Goal: Find specific page/section: Find specific page/section

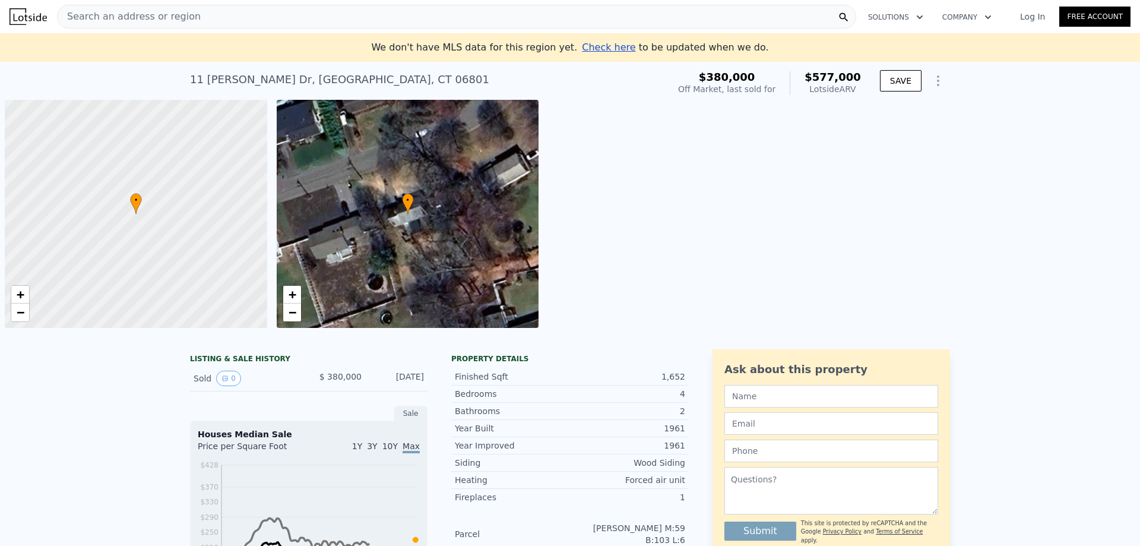
scroll to position [0, 5]
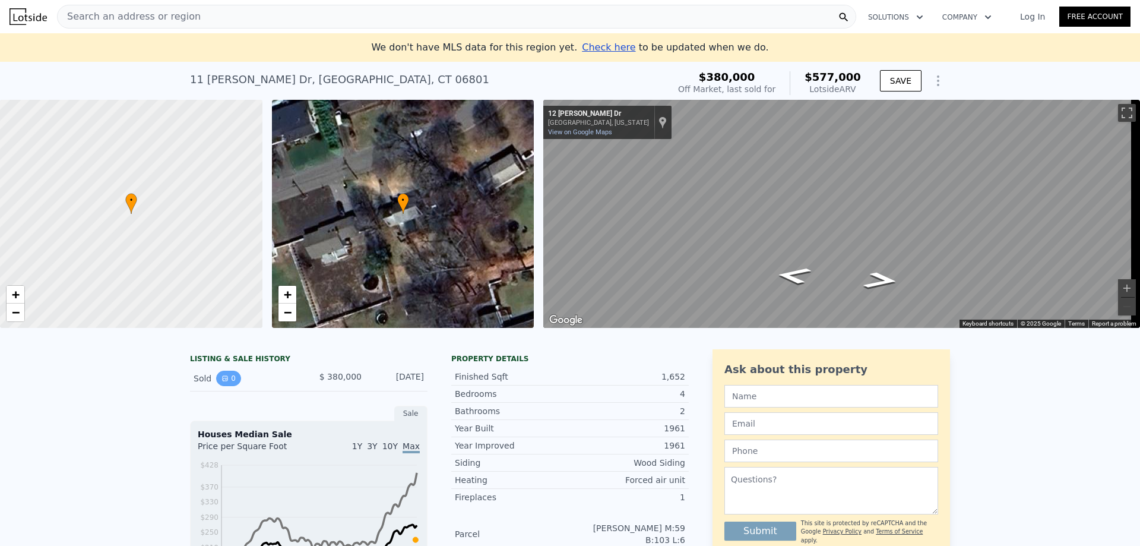
click at [234, 386] on button "0" at bounding box center [228, 378] width 25 height 15
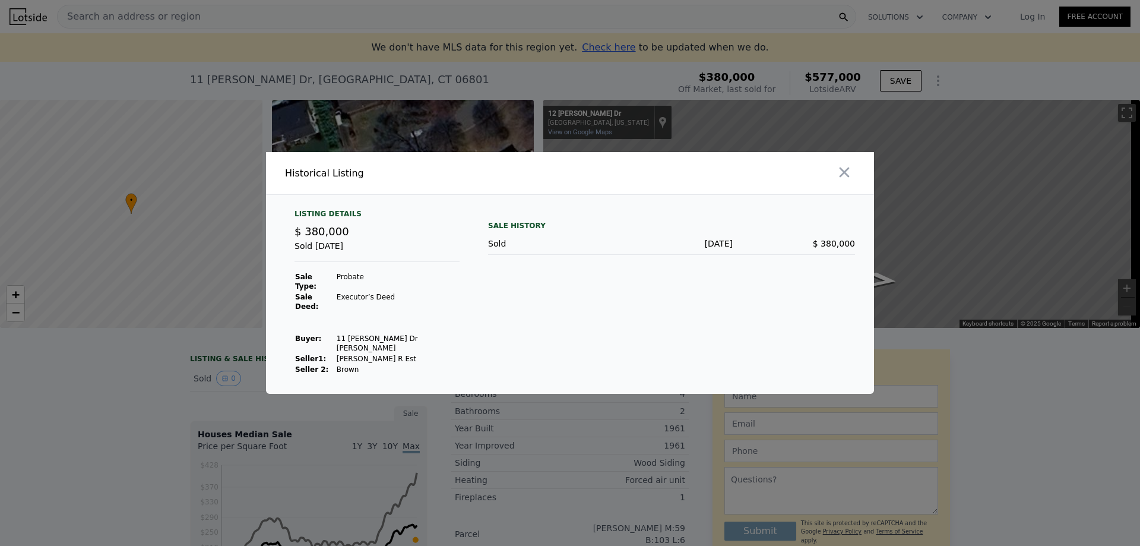
click at [133, 386] on div at bounding box center [570, 273] width 1140 height 546
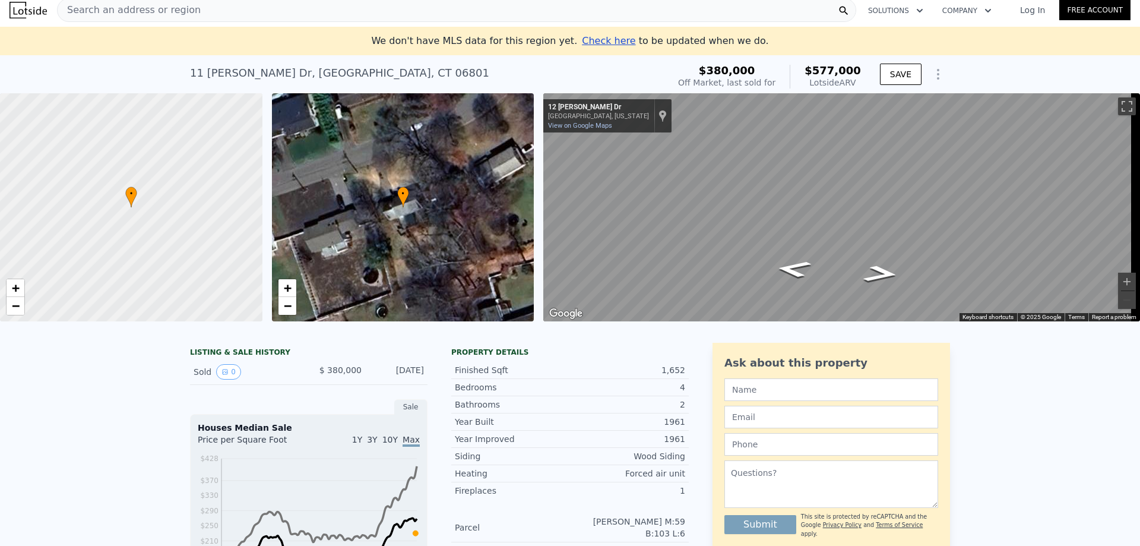
scroll to position [0, 0]
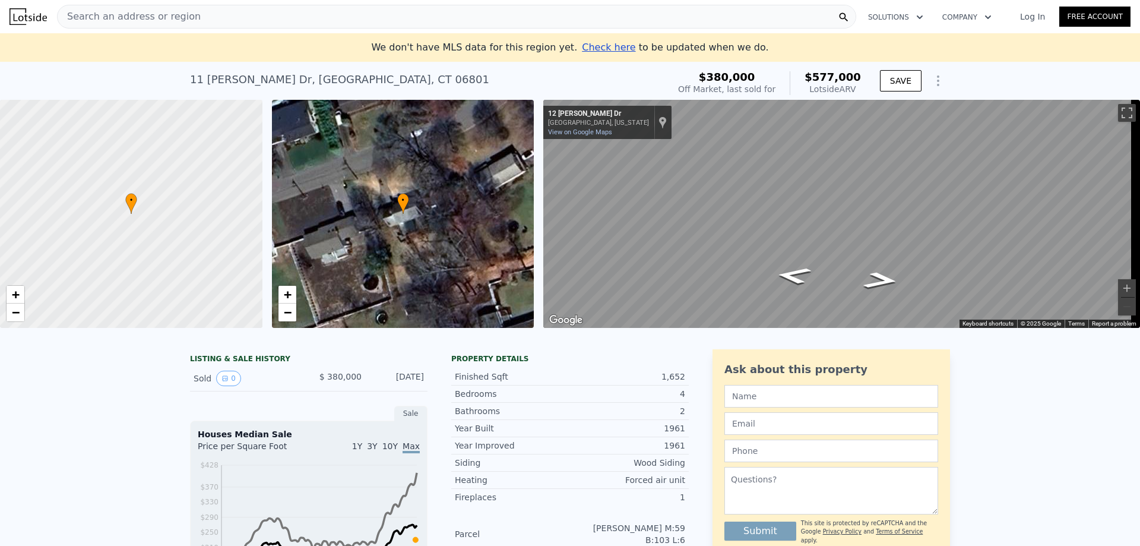
click at [87, 16] on span "Search an address or region" at bounding box center [129, 17] width 143 height 14
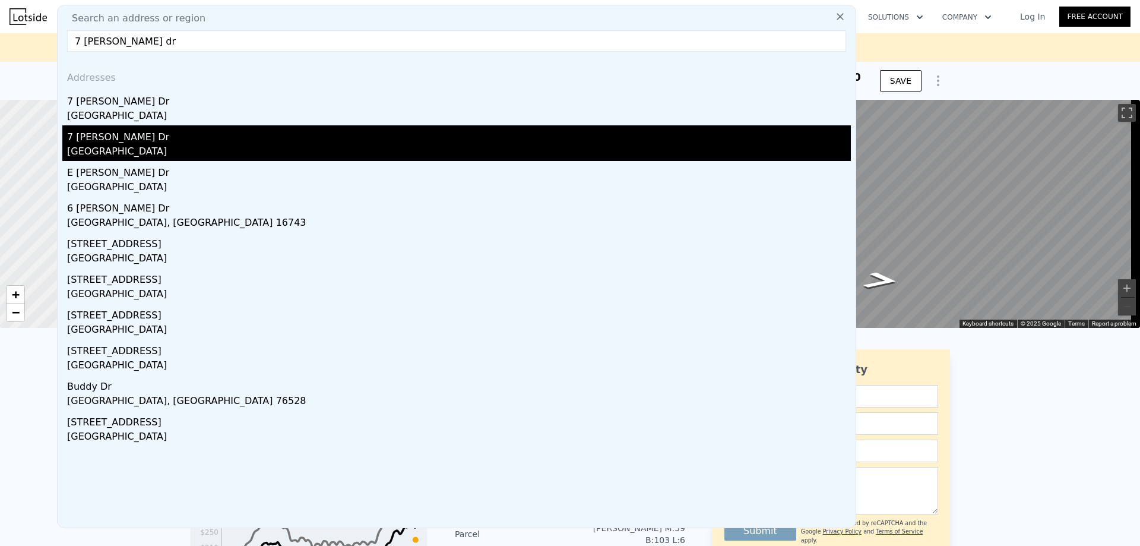
type input "7 [PERSON_NAME] dr"
click at [126, 148] on div "[GEOGRAPHIC_DATA]" at bounding box center [459, 152] width 784 height 17
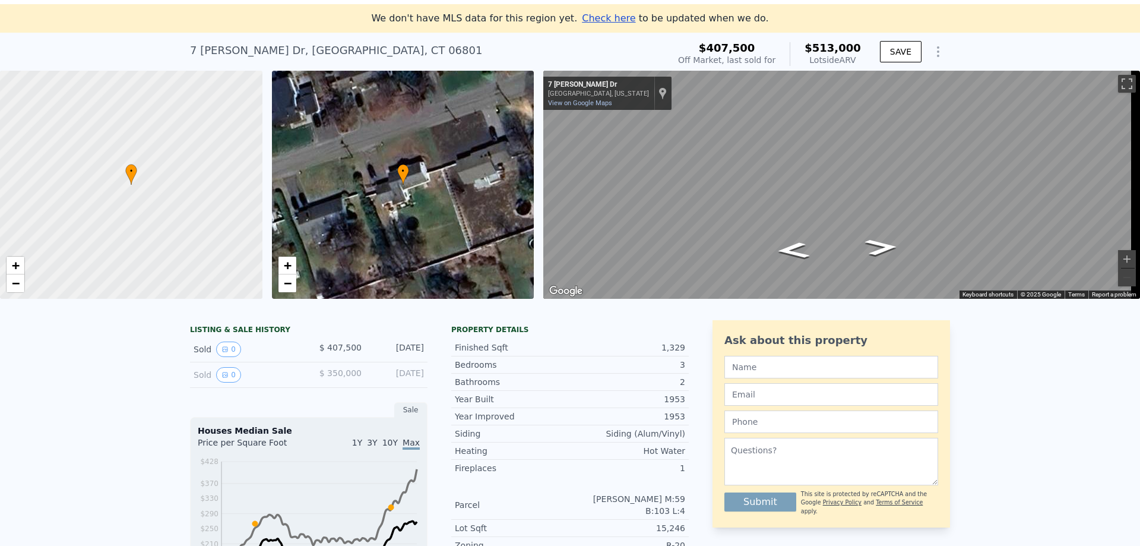
scroll to position [105, 0]
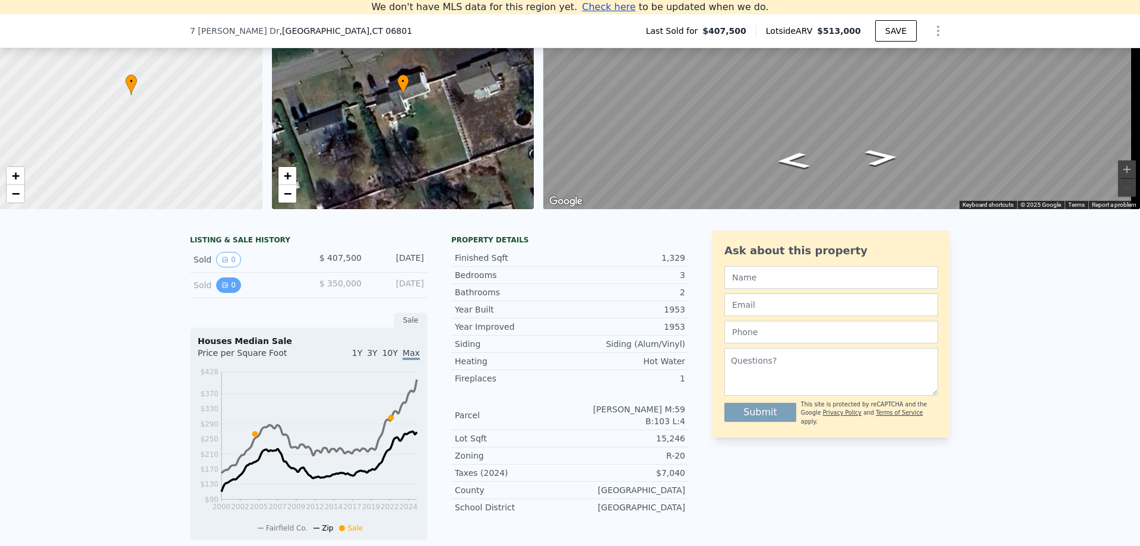
click at [222, 293] on button "0" at bounding box center [228, 284] width 25 height 15
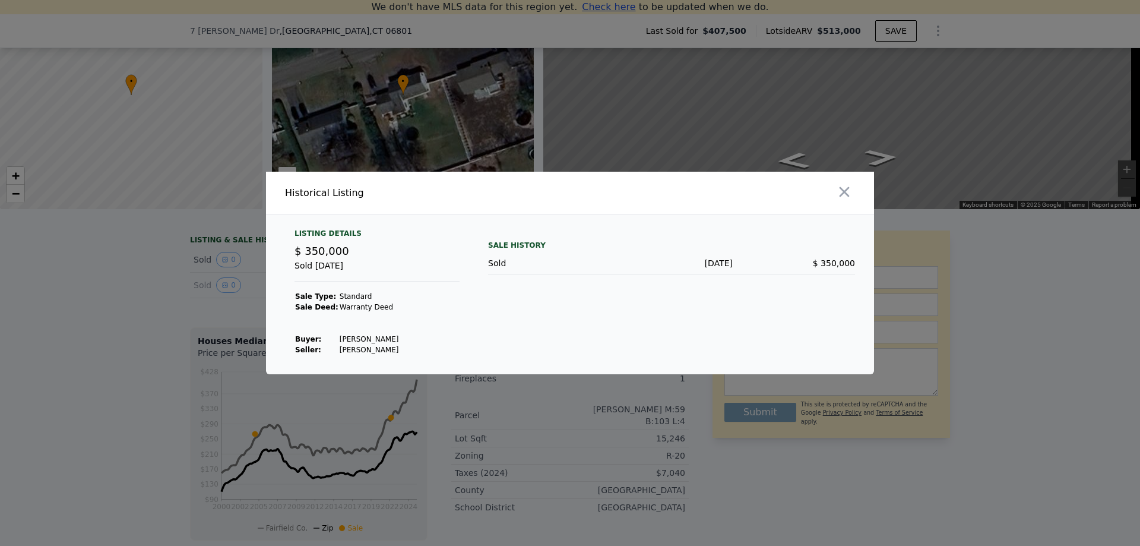
click at [116, 317] on div at bounding box center [570, 273] width 1140 height 546
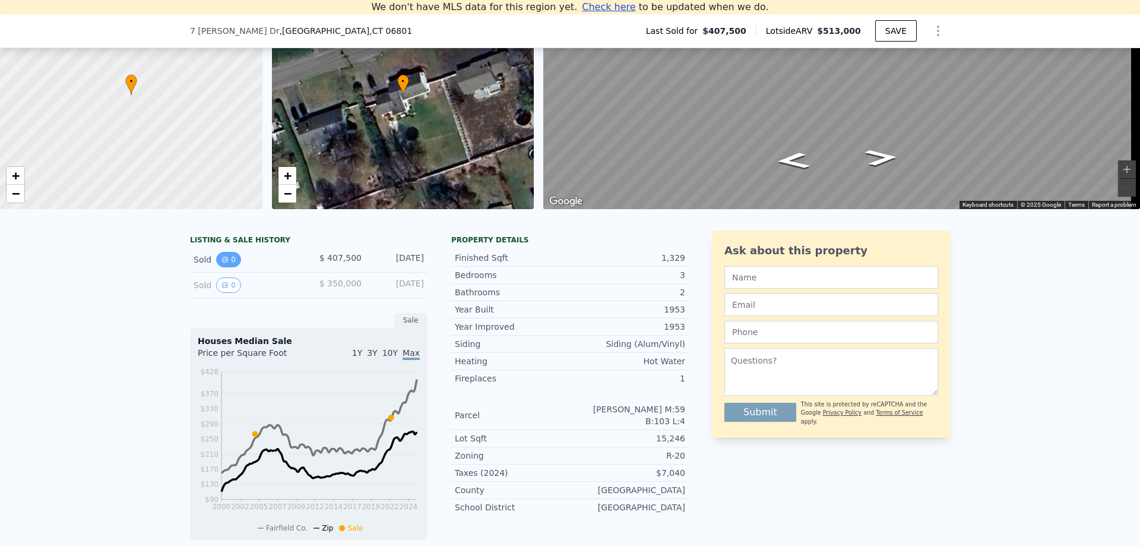
click at [225, 267] on button "0" at bounding box center [228, 259] width 25 height 15
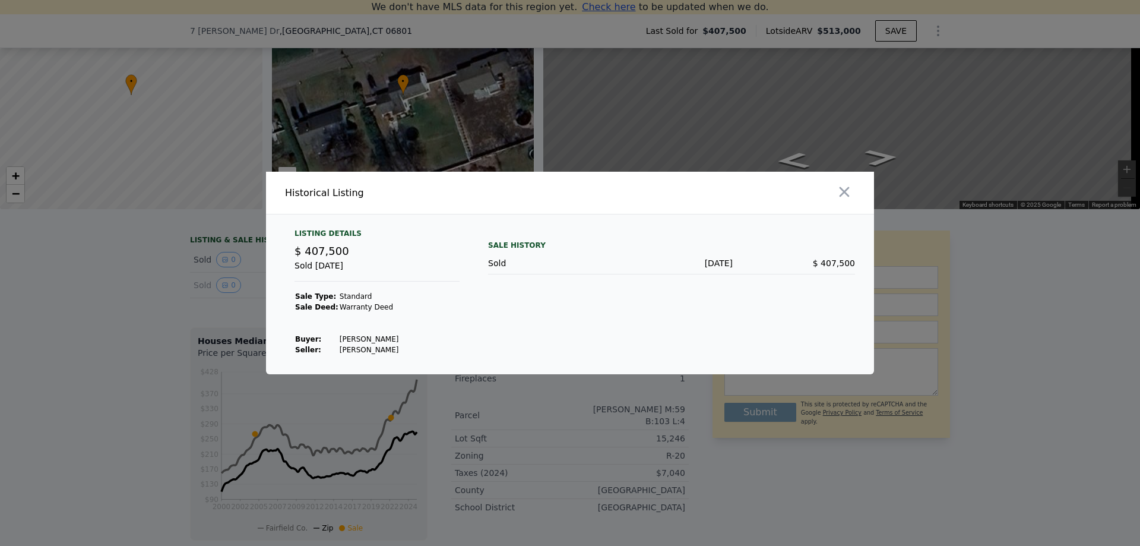
click at [115, 321] on div at bounding box center [570, 273] width 1140 height 546
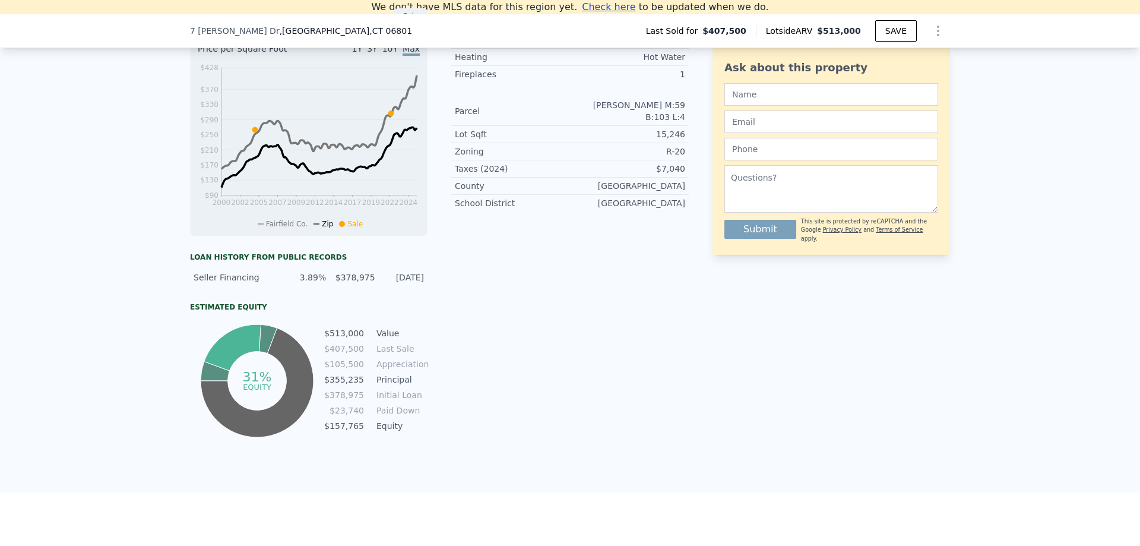
scroll to position [283, 0]
